Goal: Task Accomplishment & Management: Use online tool/utility

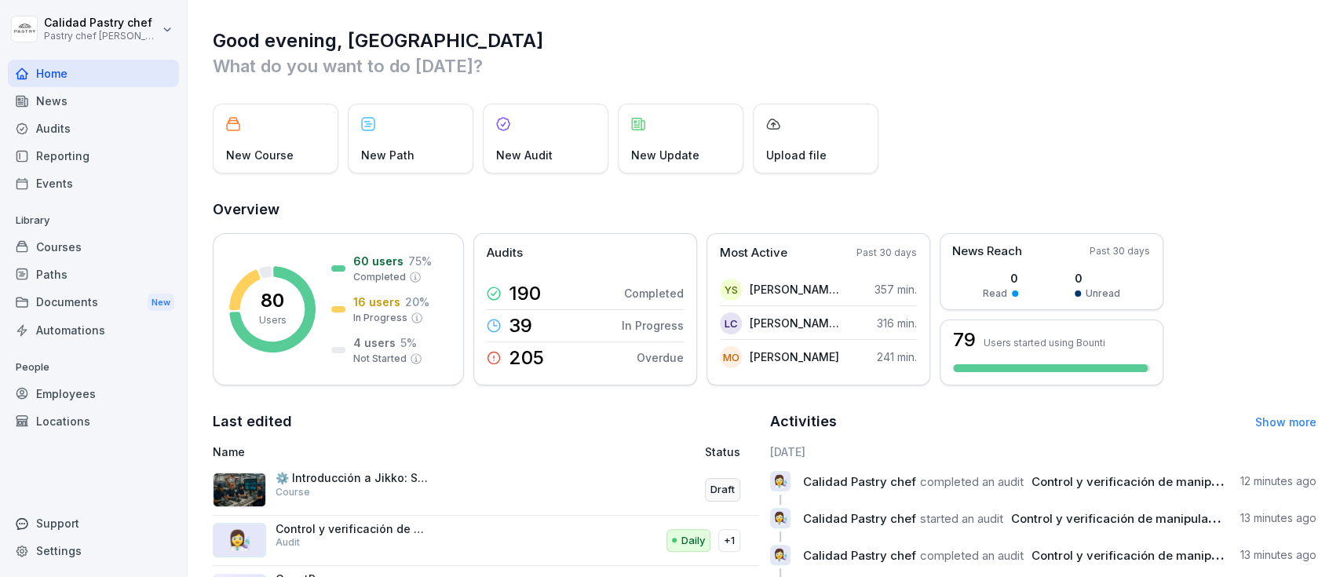
click at [128, 126] on div "Audits" at bounding box center [93, 128] width 171 height 27
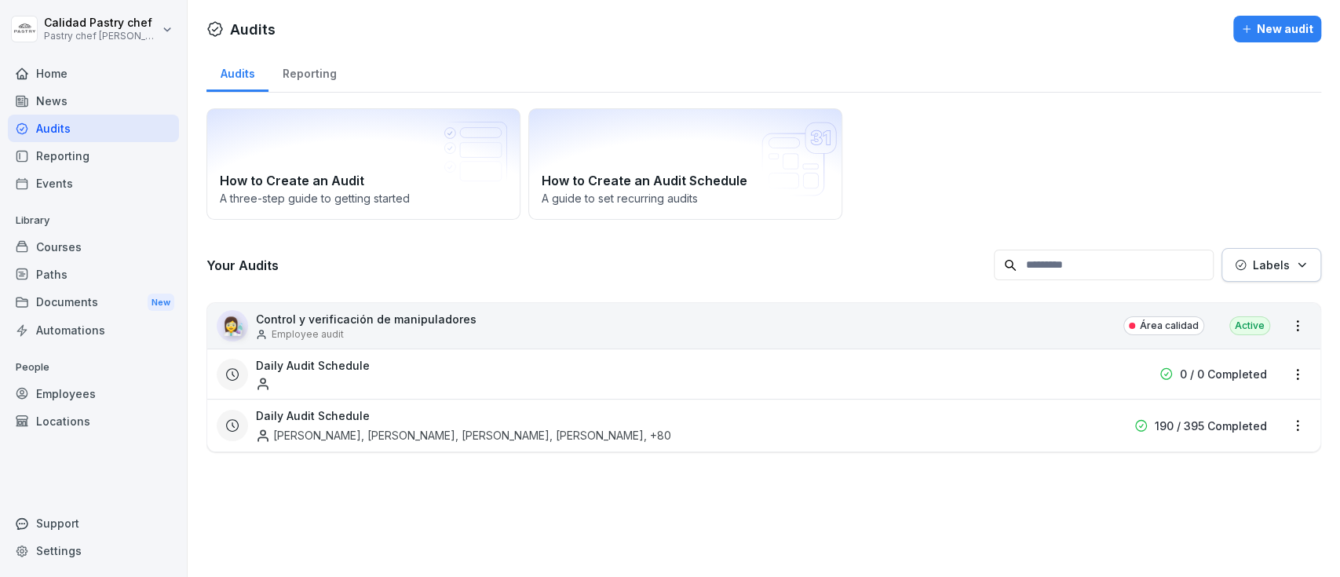
click at [542, 313] on div "👩‍🔬 Control y verificación de manipuladores Employee audit Área calidad Active" at bounding box center [763, 326] width 1113 height 46
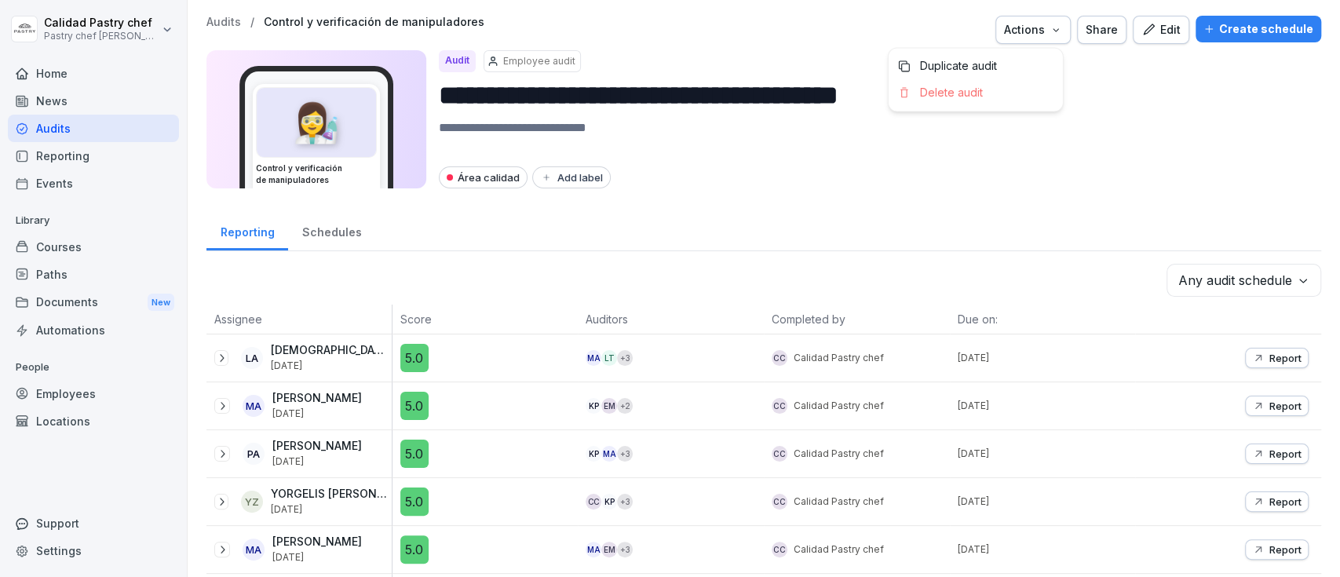
click at [1032, 31] on div "Actions" at bounding box center [1033, 29] width 58 height 17
click at [994, 185] on html "**********" at bounding box center [670, 288] width 1340 height 577
click at [228, 362] on div at bounding box center [221, 358] width 14 height 16
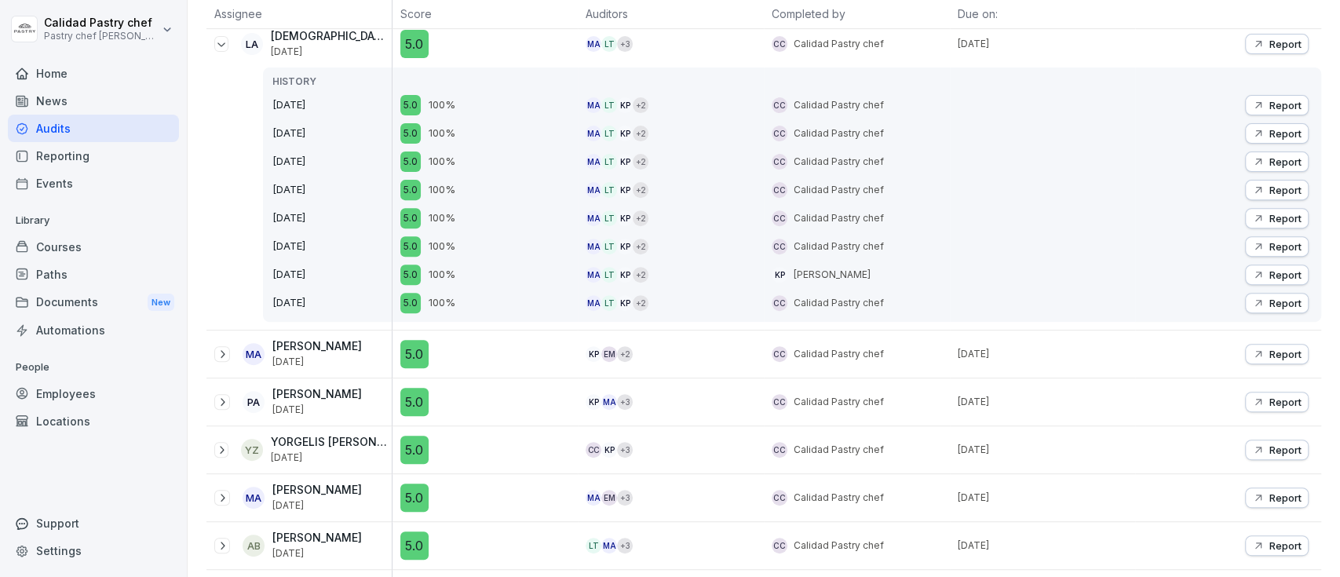
scroll to position [837, 0]
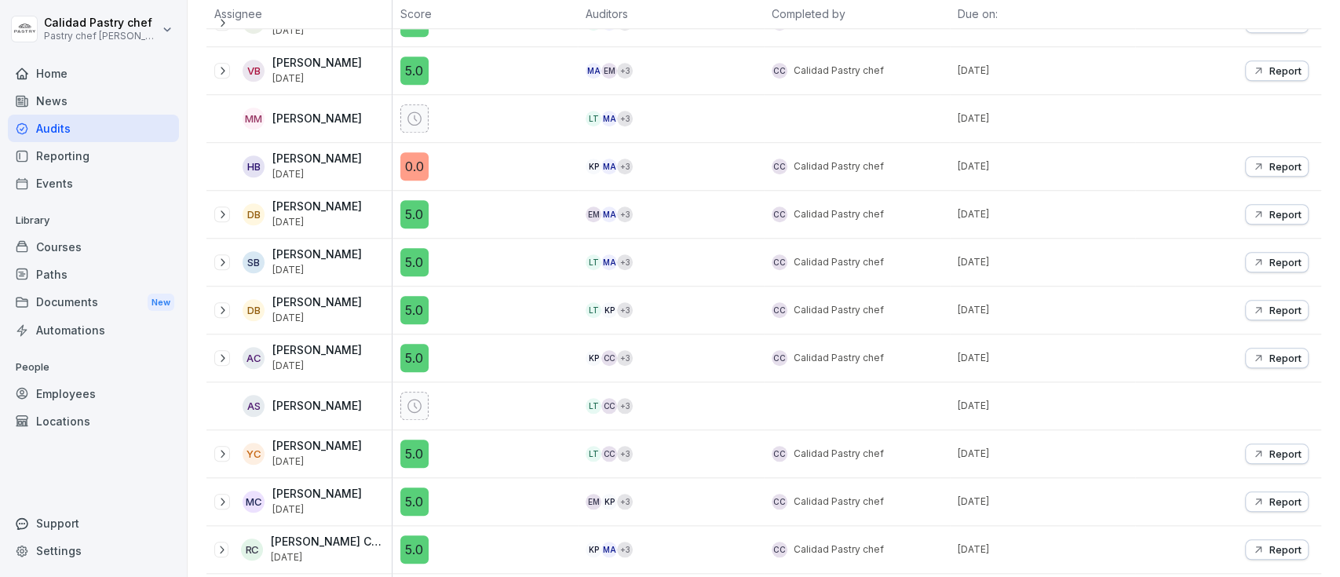
click at [421, 166] on div "0.0" at bounding box center [414, 166] width 28 height 28
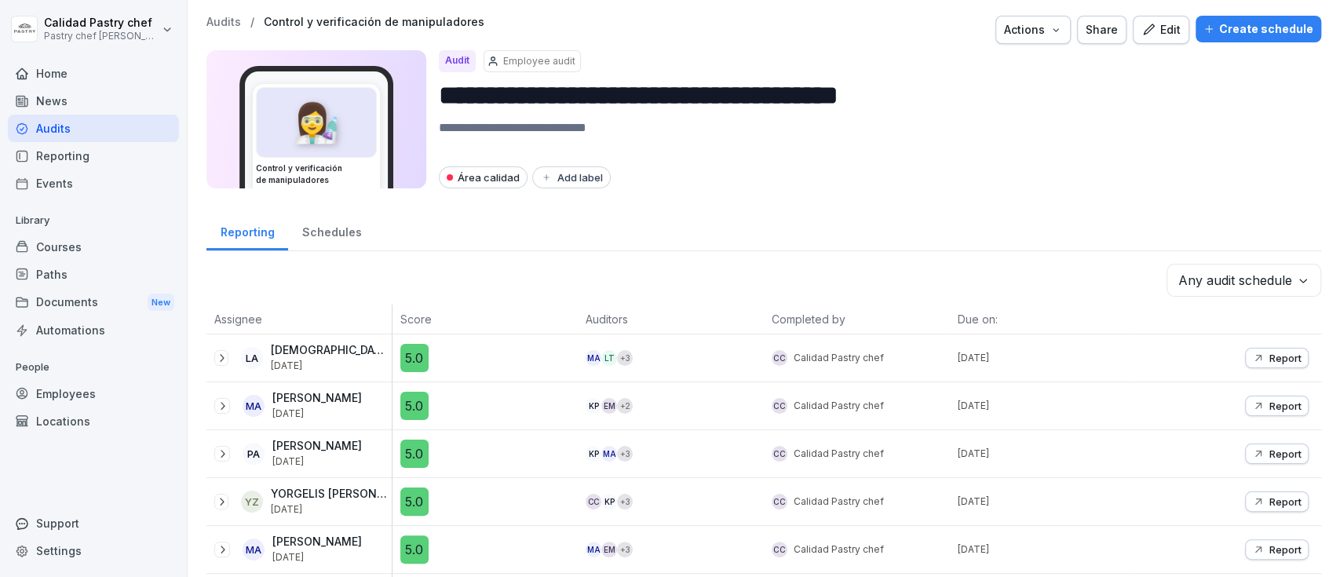
click at [220, 352] on icon at bounding box center [221, 358] width 13 height 13
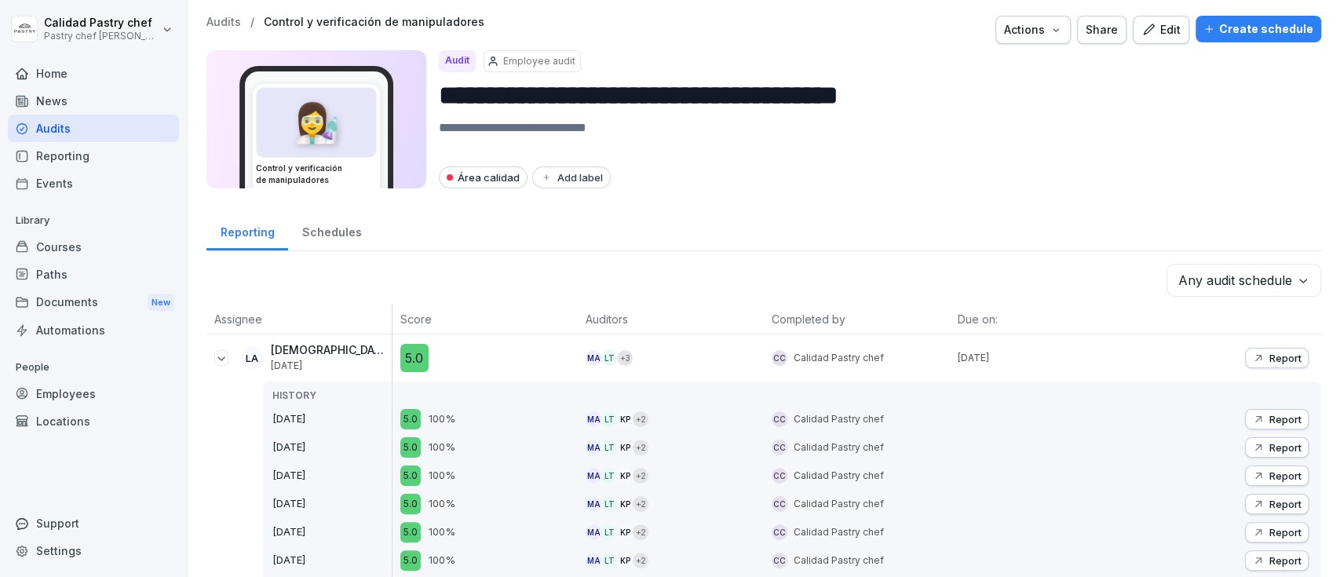
click at [332, 405] on div "HISTORY [DATE] [DATE] [DATE] [DATE] [DATE] [DATE] [DATE] [DATE]" at bounding box center [327, 509] width 129 height 254
click at [519, 405] on div "5.0 100% 5.0 100% 5.0 100% 5.0 100% 5.0 100% 5.0 100% 5.0 100% 5.0 100%" at bounding box center [486, 509] width 186 height 254
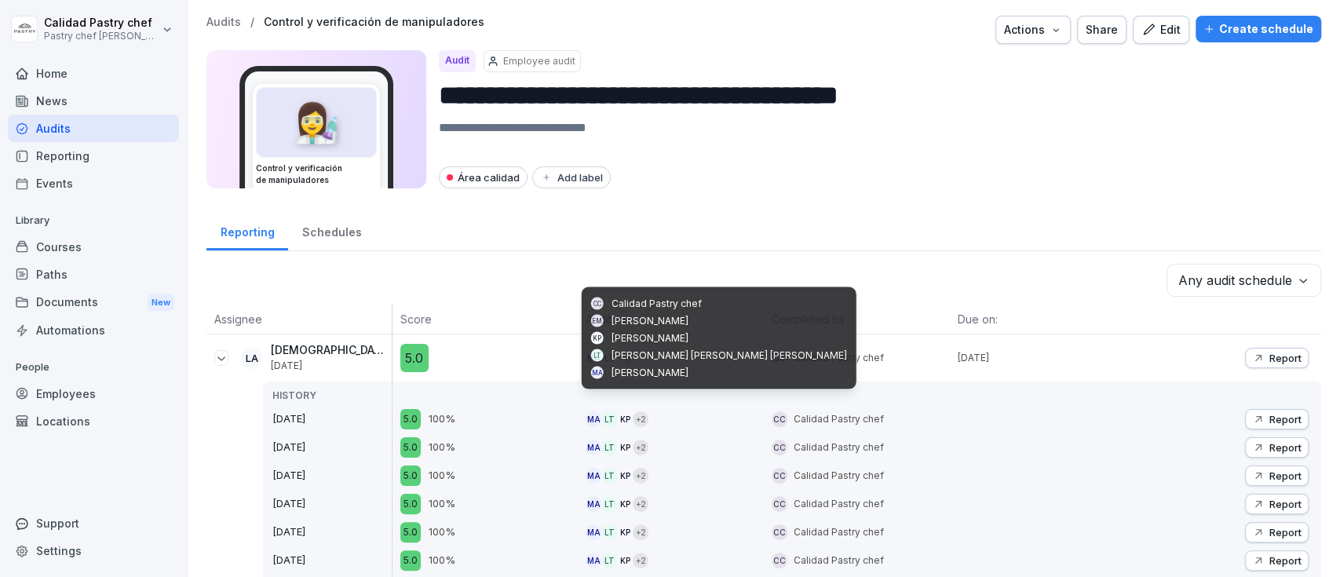
click at [678, 413] on div "MA LT KP + 2" at bounding box center [670, 419] width 169 height 16
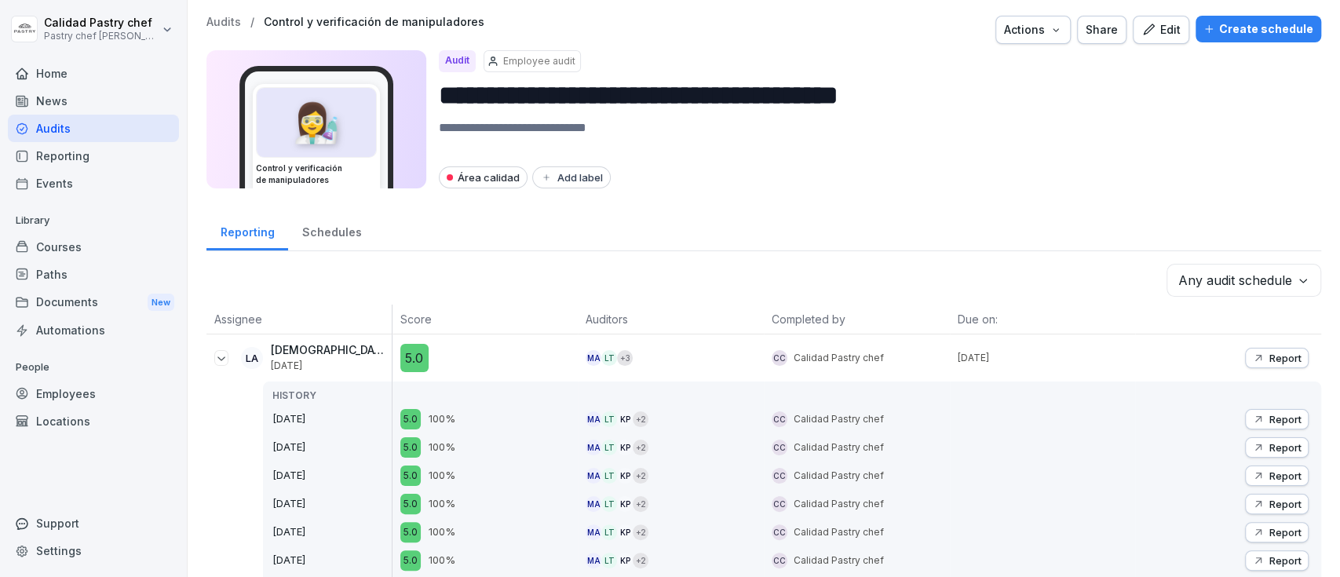
scroll to position [104, 0]
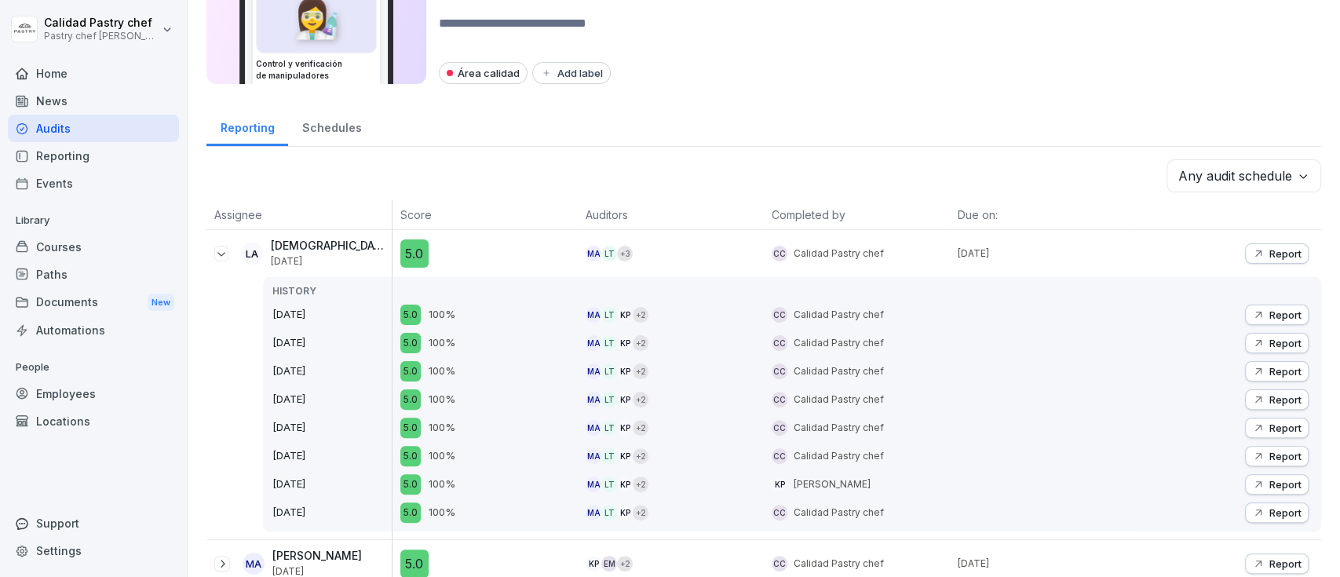
click at [1252, 309] on div "Report" at bounding box center [1276, 315] width 49 height 13
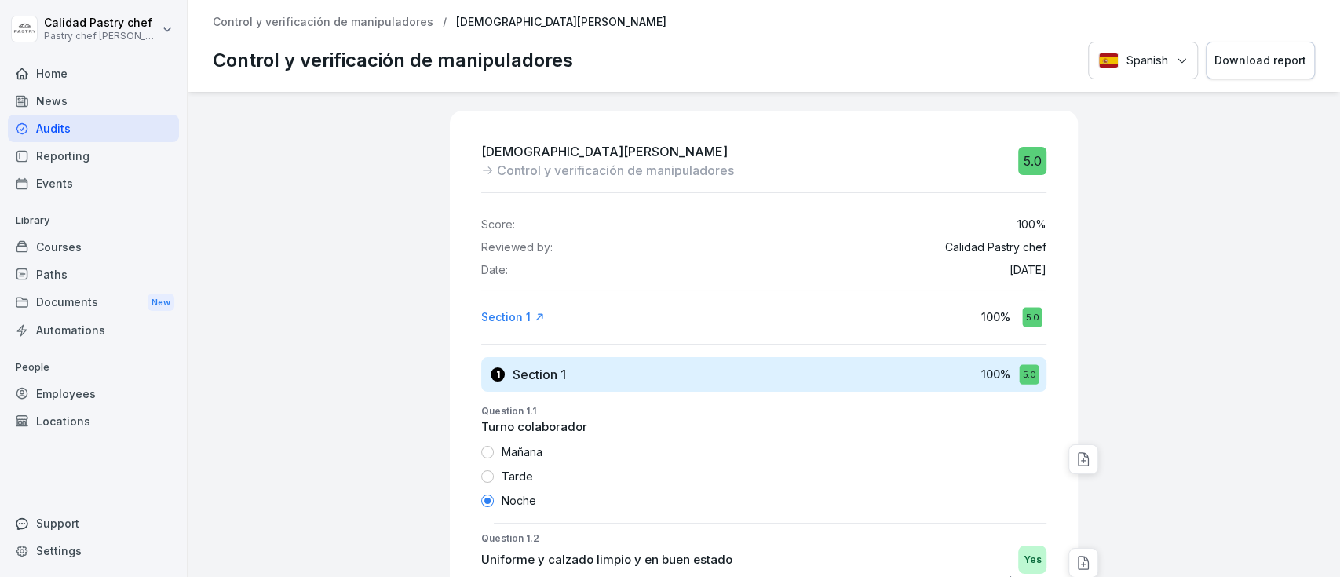
click at [154, 44] on html "Calidad Pastry chef Pastry chef Pastelería y Cocina gourmet Home News Audits Re…" at bounding box center [670, 288] width 1340 height 577
click at [300, 268] on html "Calidad Pastry chef Pastry chef Pastelería y Cocina gourmet Home News Audits Re…" at bounding box center [670, 288] width 1340 height 577
